Goal: Book appointment/travel/reservation

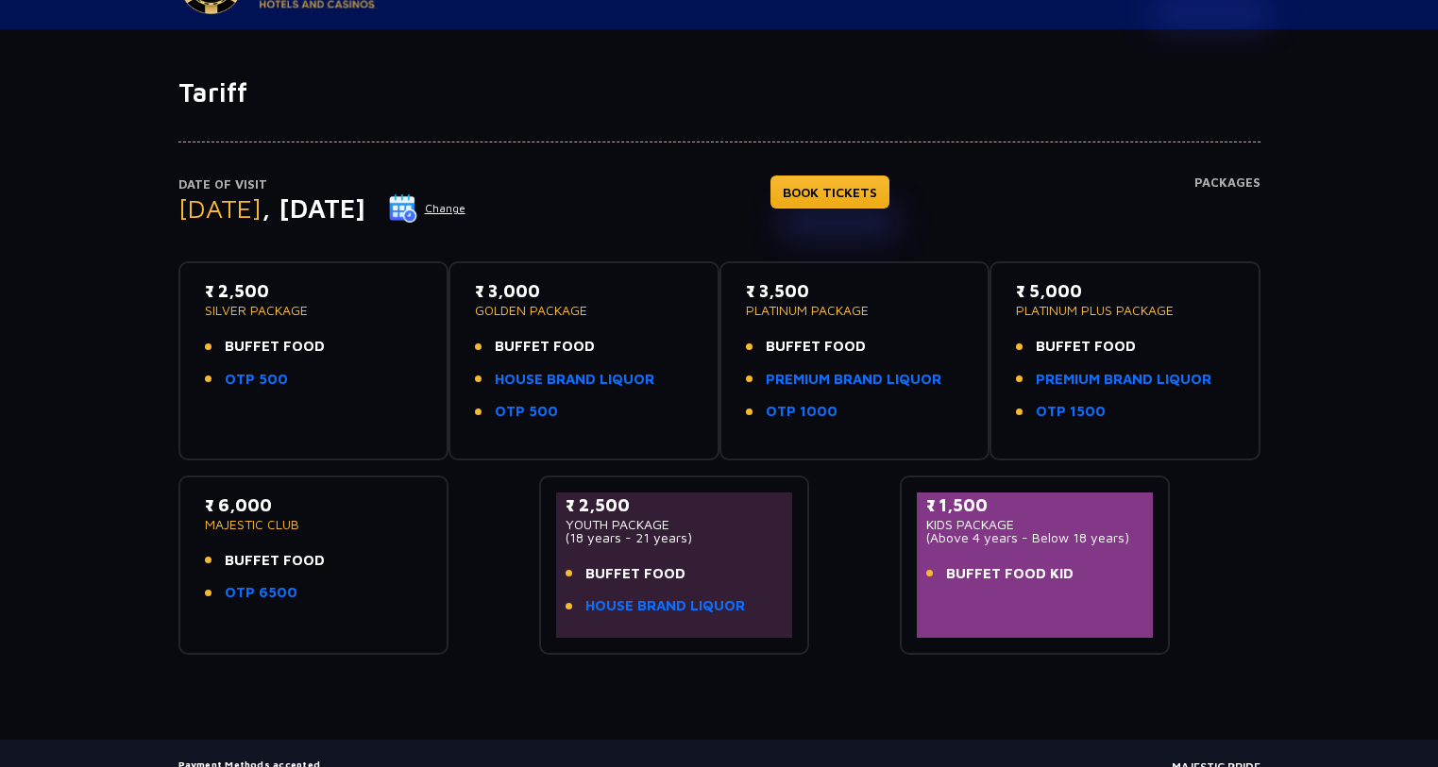
scroll to position [94, 0]
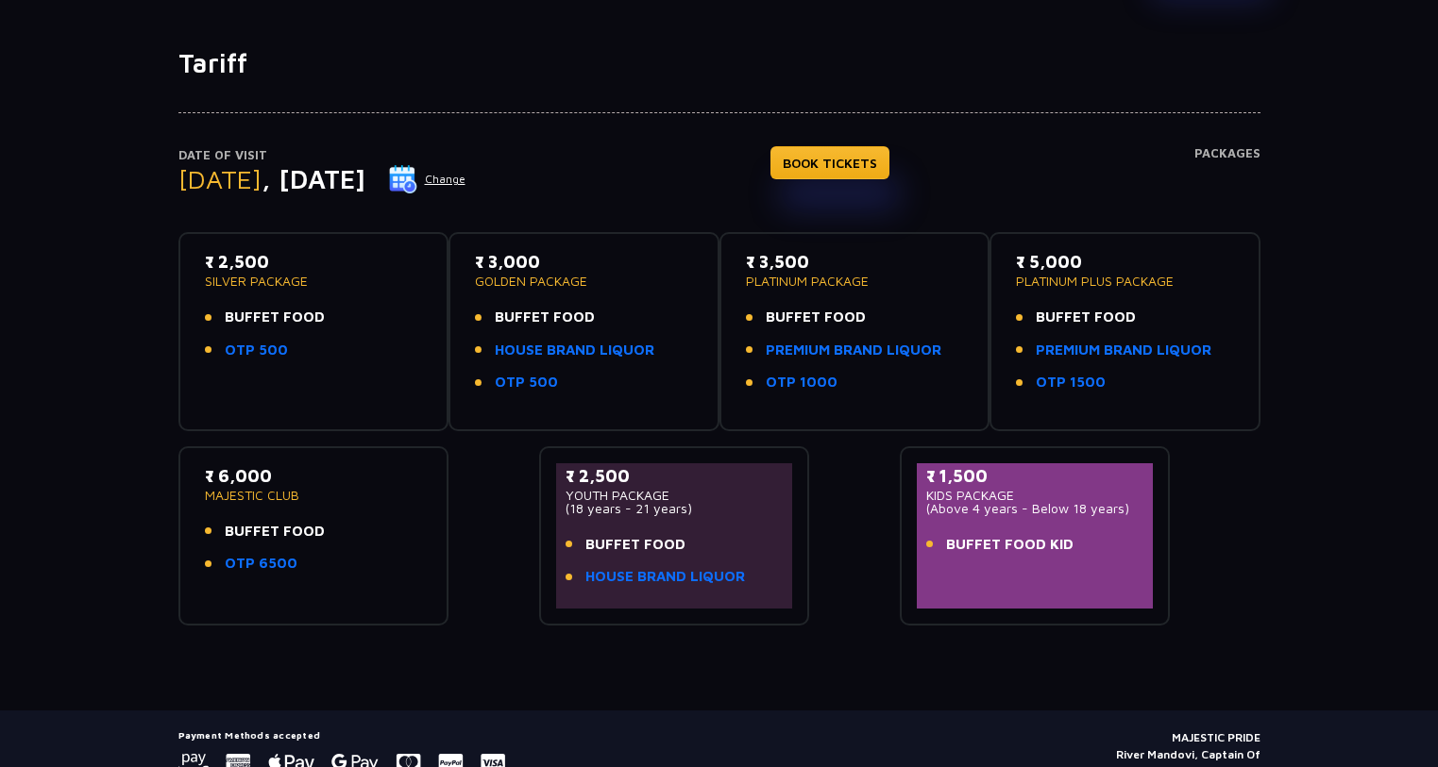
click at [466, 172] on button "Change" at bounding box center [427, 179] width 78 height 30
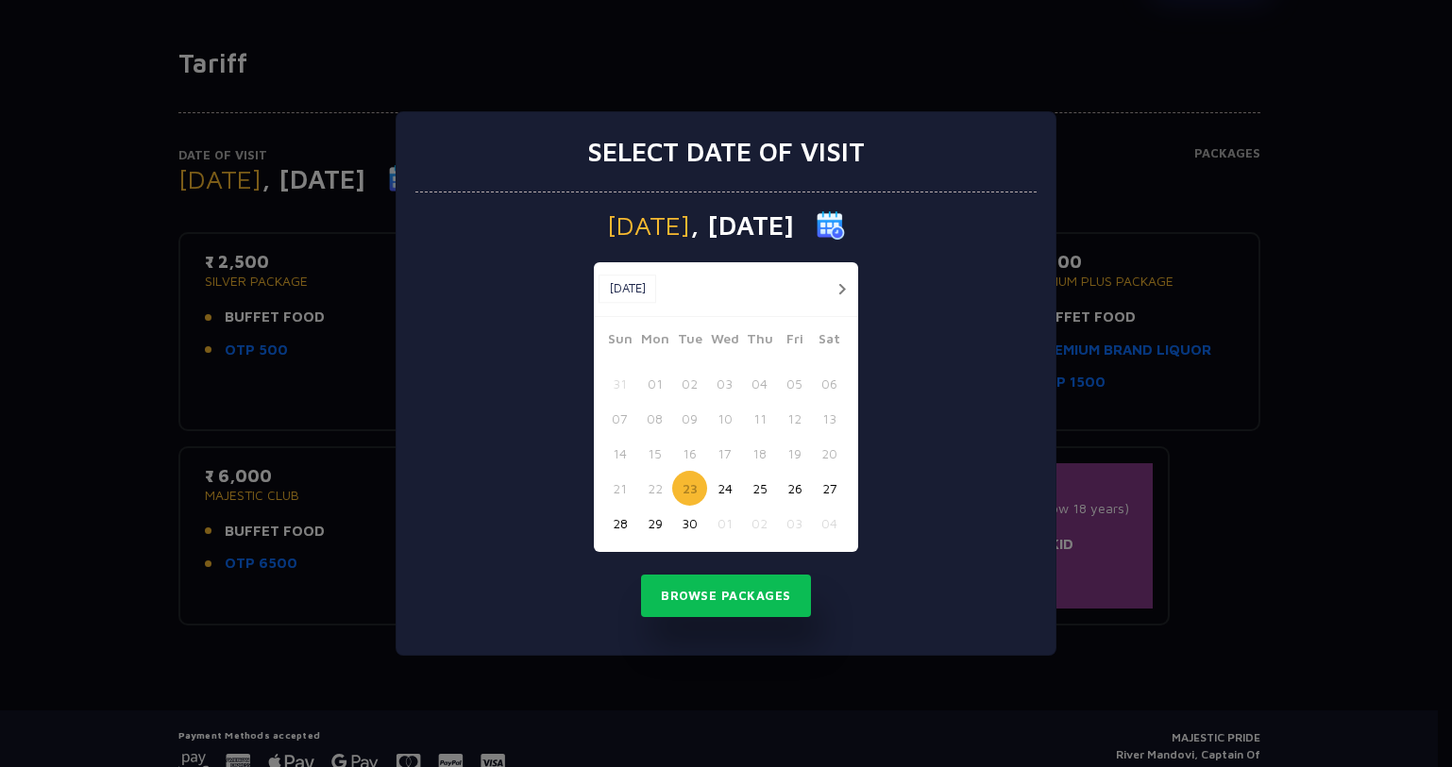
click at [723, 486] on button "24" at bounding box center [724, 488] width 35 height 35
click at [734, 590] on button "Browse Packages" at bounding box center [726, 596] width 170 height 43
